Goal: Information Seeking & Learning: Check status

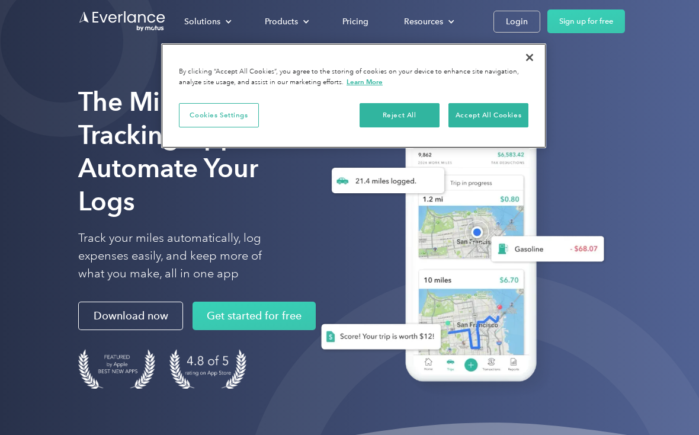
click at [489, 117] on button "Accept All Cookies" at bounding box center [488, 115] width 80 height 25
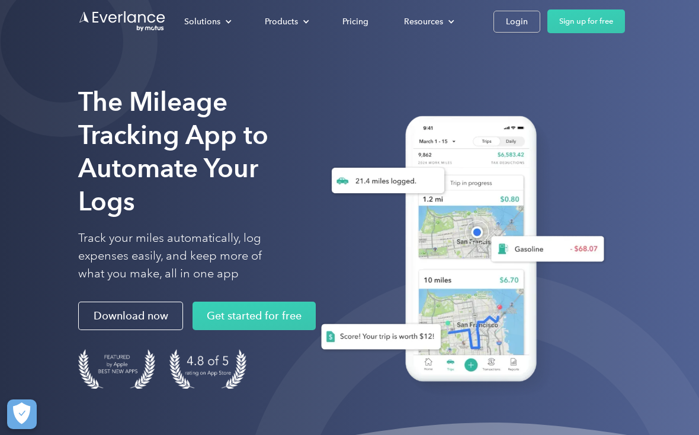
click at [516, 24] on div "Login" at bounding box center [517, 21] width 22 height 15
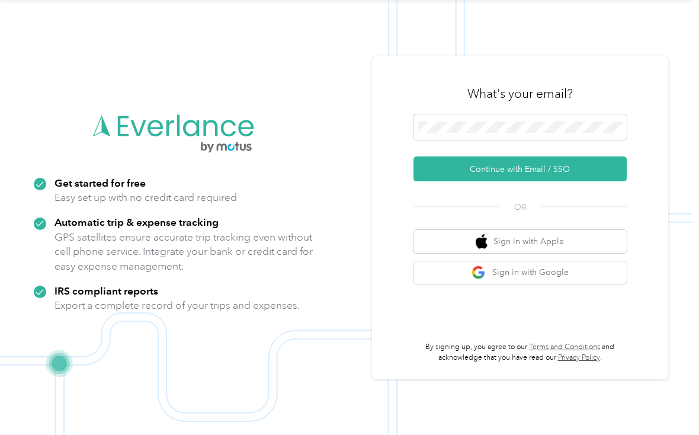
click at [562, 165] on button "Continue with Email / SSO" at bounding box center [519, 168] width 213 height 25
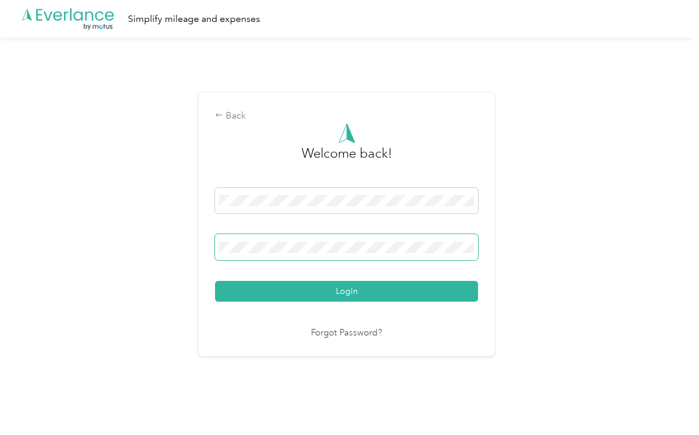
click at [349, 297] on button "Login" at bounding box center [346, 291] width 263 height 21
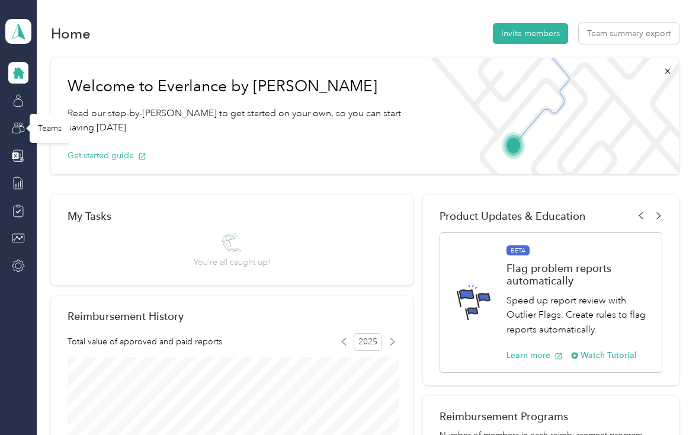
click at [24, 127] on icon at bounding box center [18, 127] width 13 height 13
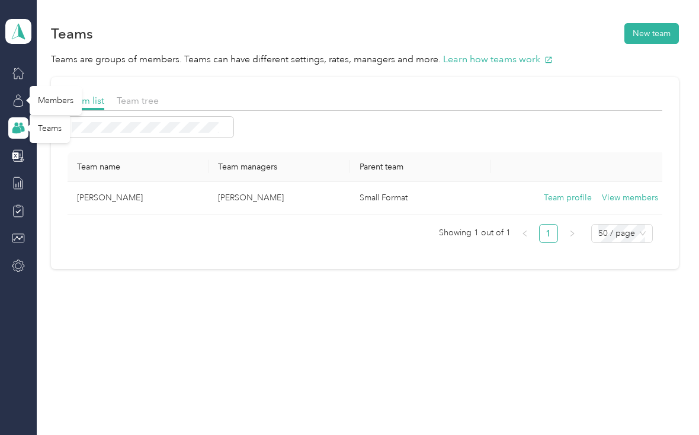
click at [18, 102] on icon at bounding box center [18, 100] width 13 height 13
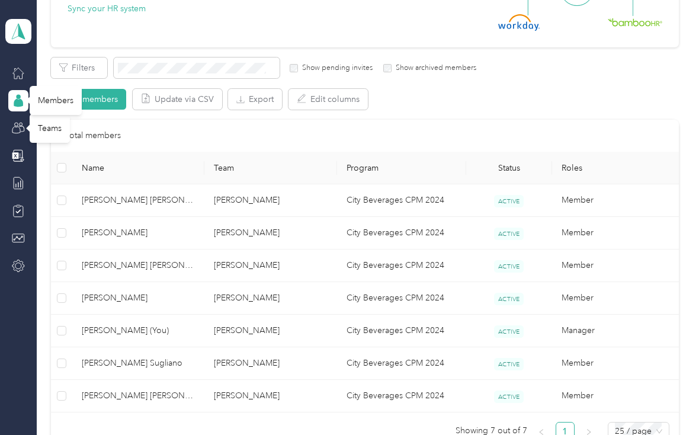
scroll to position [167, 0]
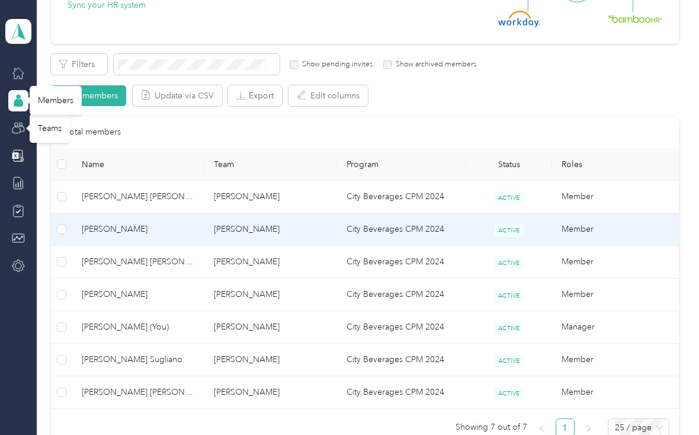
click at [146, 236] on td "[PERSON_NAME]" at bounding box center [138, 229] width 132 height 33
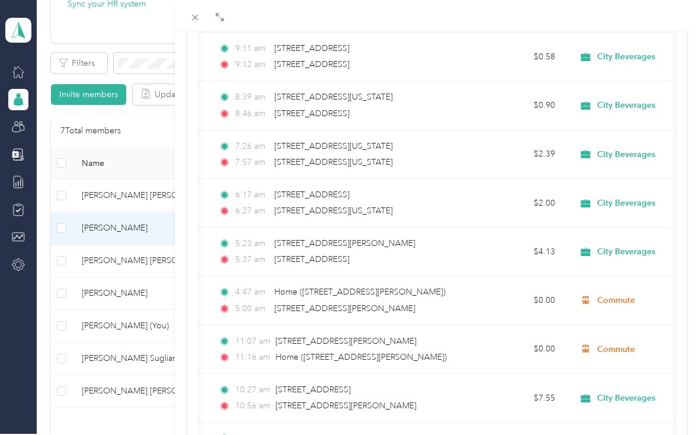
scroll to position [0, 279]
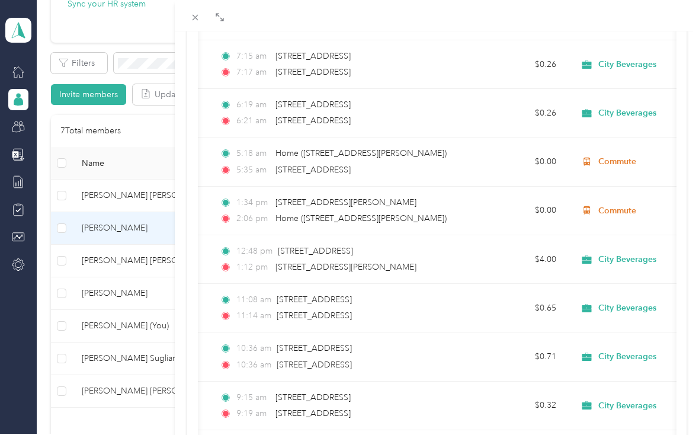
click at [643, 258] on span "City Beverages" at bounding box center [627, 259] width 58 height 11
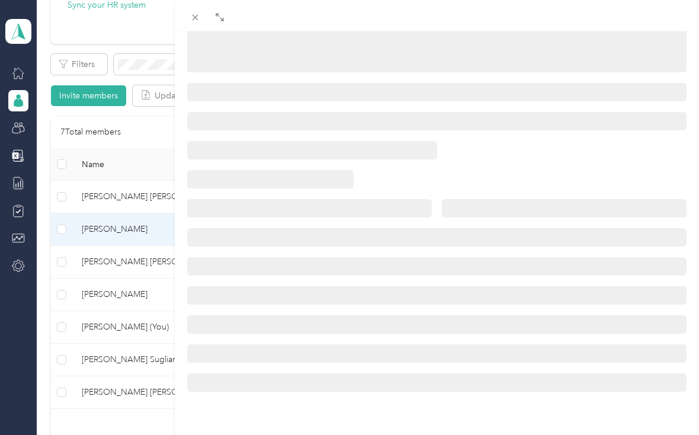
scroll to position [210, 0]
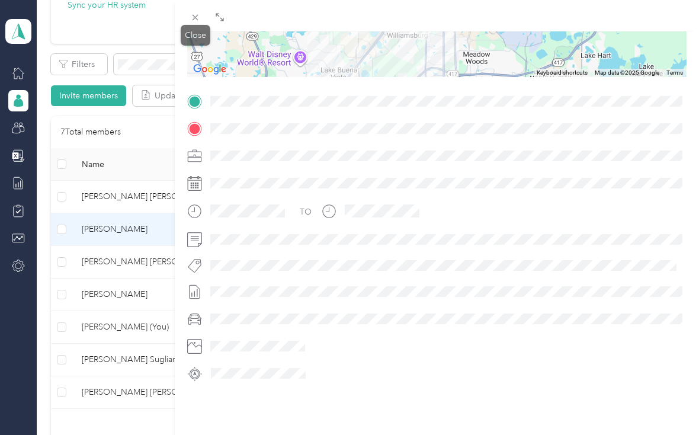
click at [192, 16] on icon at bounding box center [195, 17] width 10 height 10
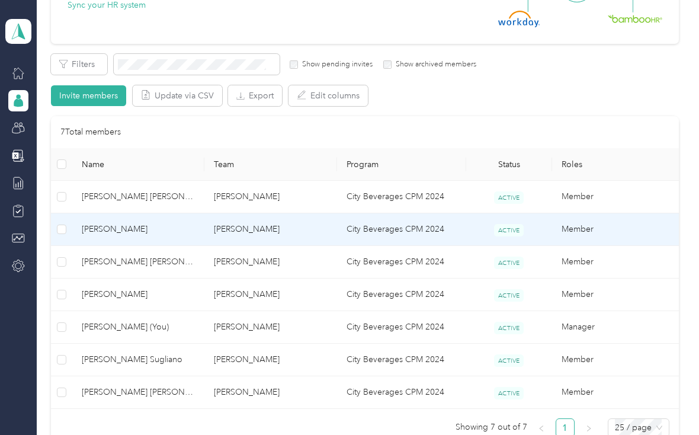
click at [195, 228] on span "[PERSON_NAME]" at bounding box center [138, 229] width 113 height 13
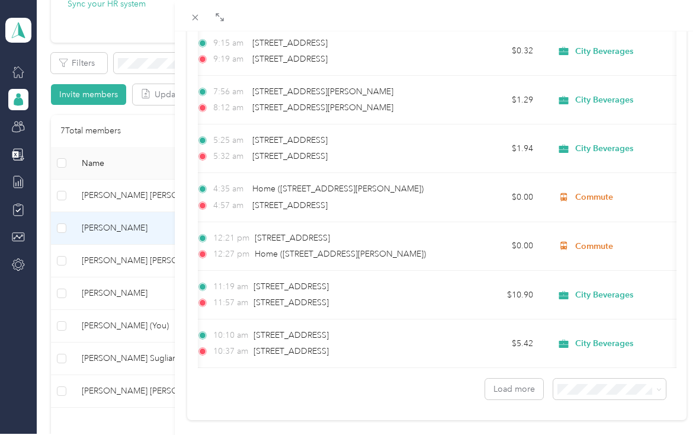
scroll to position [1044, 0]
click at [517, 389] on button "Load more" at bounding box center [514, 389] width 58 height 21
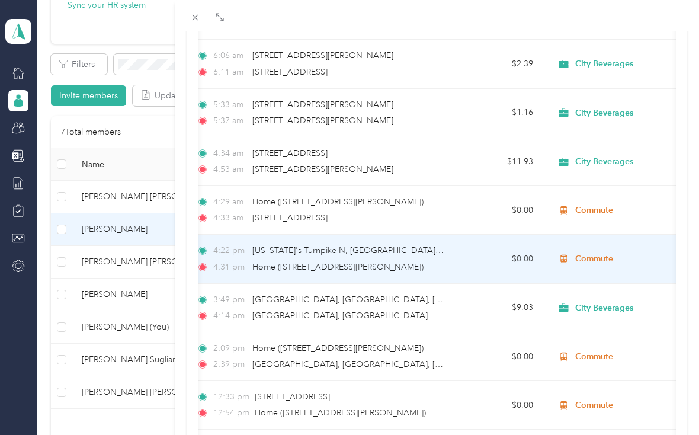
click at [647, 283] on td "Commute" at bounding box center [625, 259] width 166 height 49
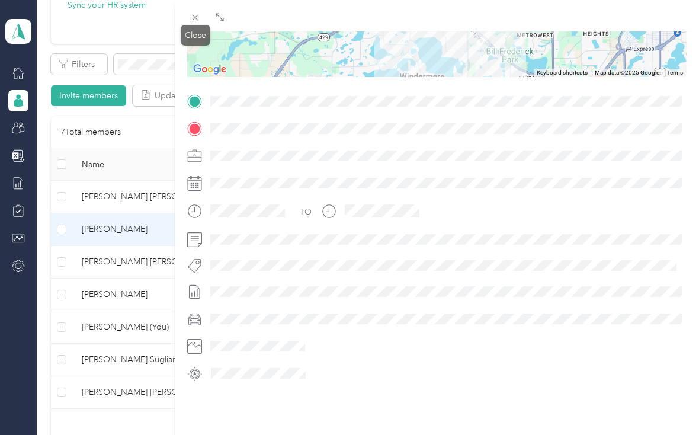
click at [195, 15] on icon at bounding box center [195, 17] width 10 height 10
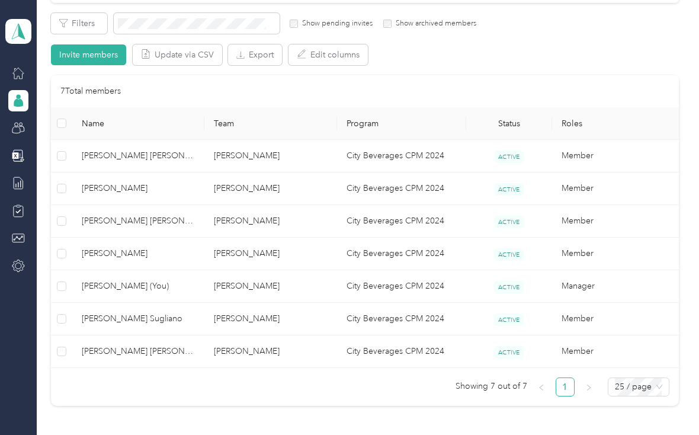
scroll to position [207, 0]
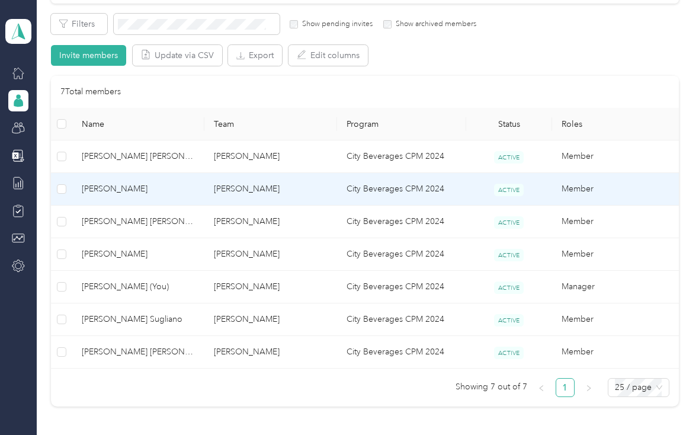
click at [108, 191] on span "[PERSON_NAME]" at bounding box center [138, 188] width 113 height 13
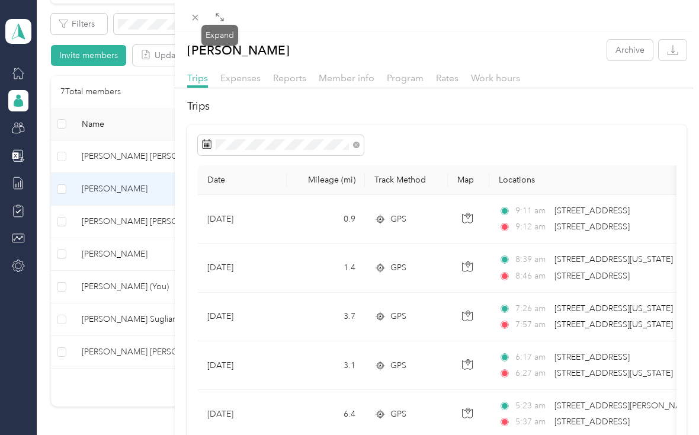
click at [224, 14] on span at bounding box center [219, 16] width 15 height 17
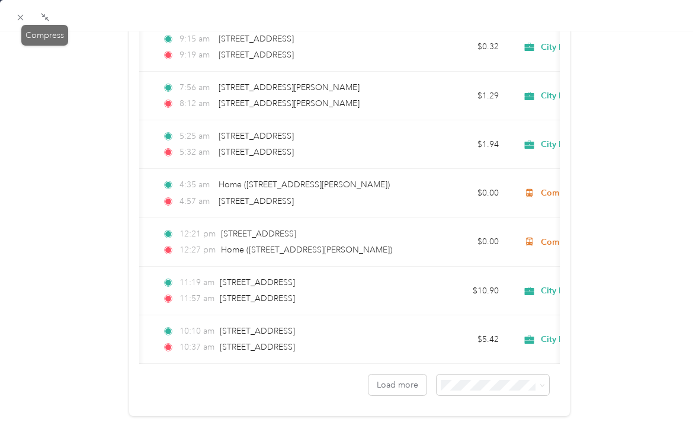
scroll to position [1048, 0]
click at [508, 367] on div "100 per load" at bounding box center [493, 365] width 96 height 12
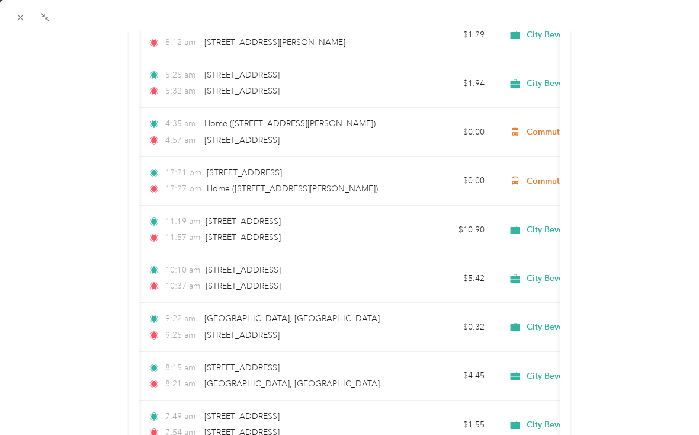
scroll to position [1113, 0]
